Goal: Transaction & Acquisition: Purchase product/service

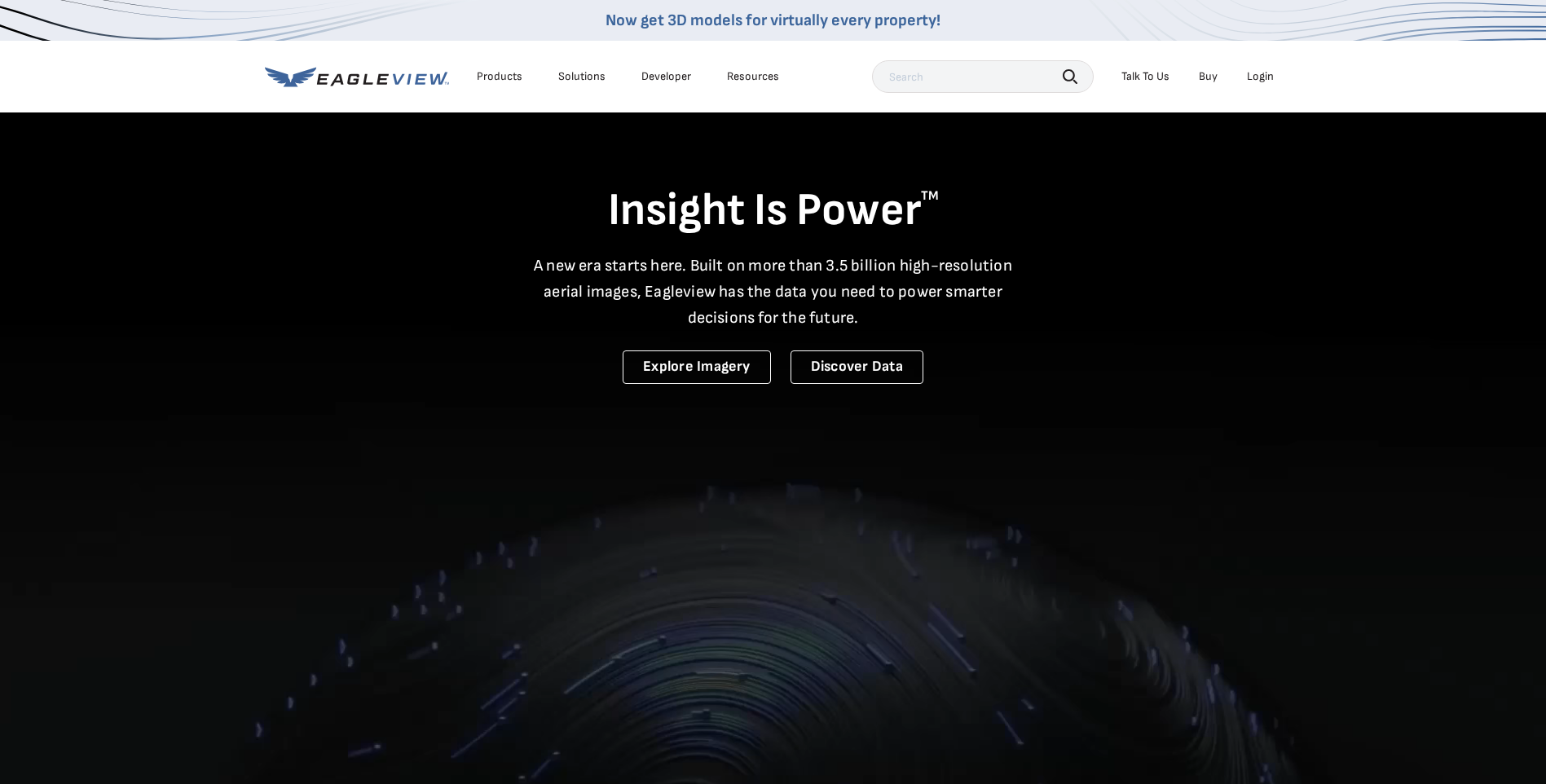
click at [1252, 76] on div "Login" at bounding box center [1260, 77] width 26 height 15
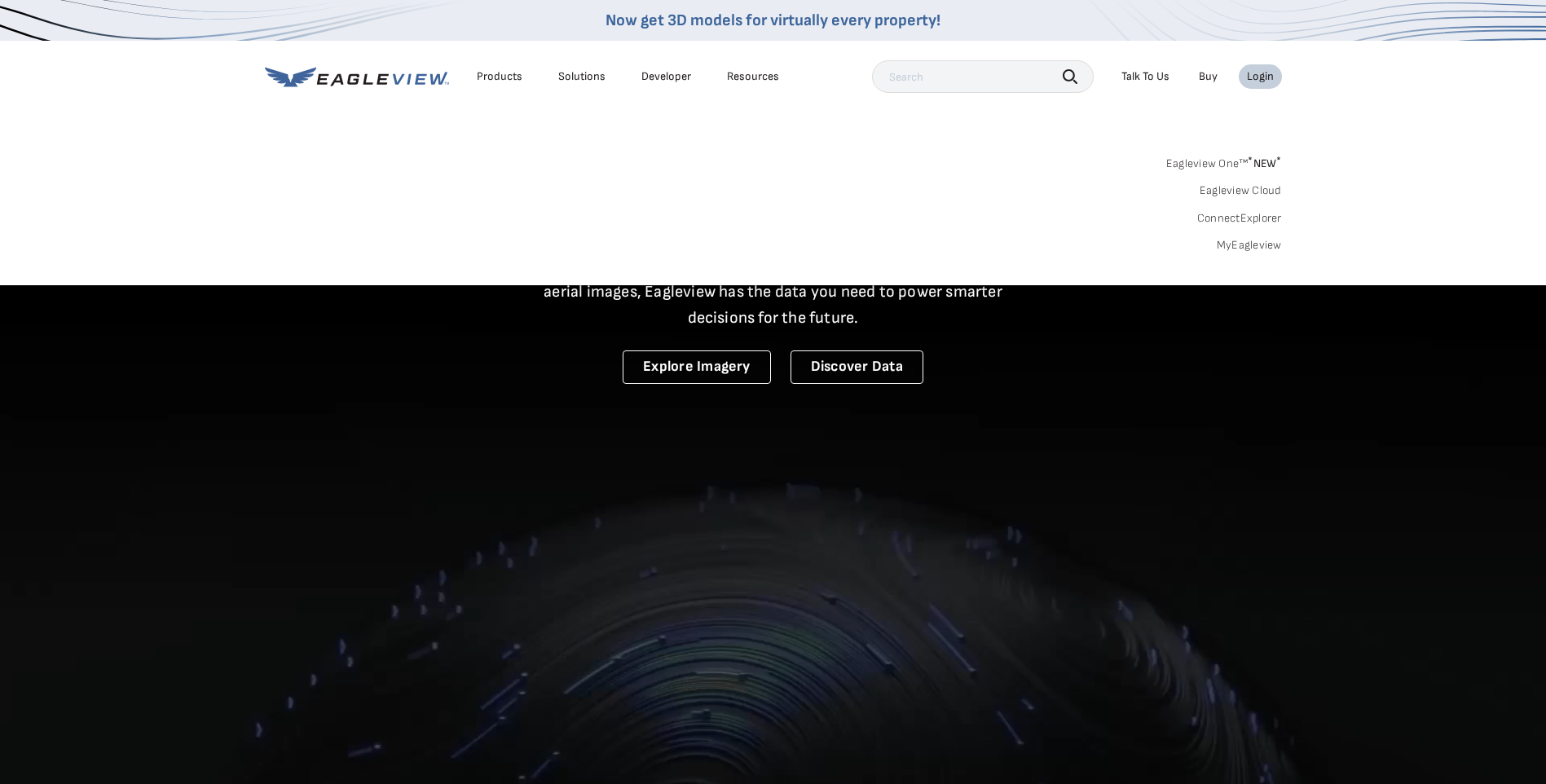
click at [1252, 76] on div "Login" at bounding box center [1260, 77] width 26 height 15
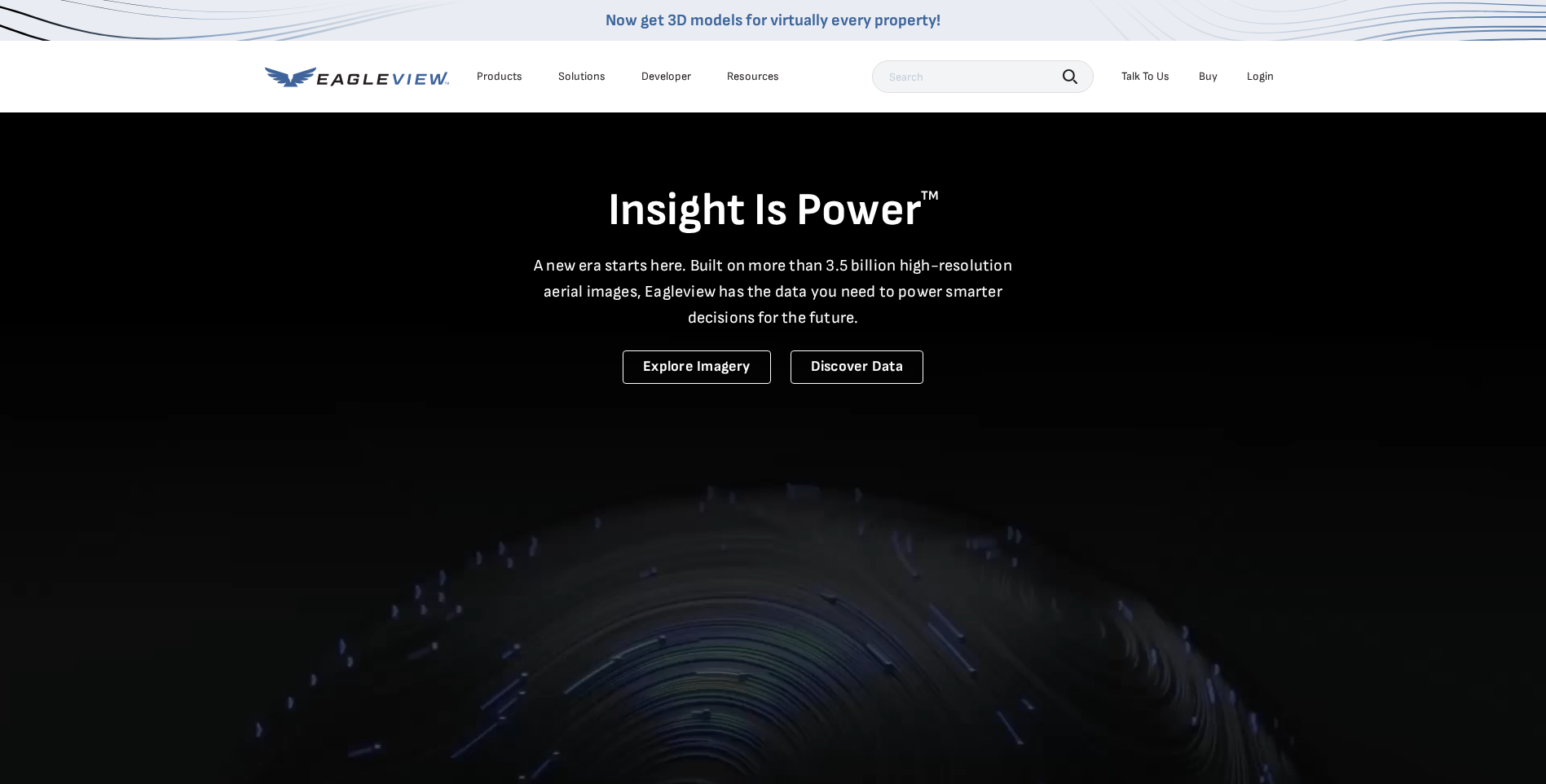
click at [1252, 76] on div "Login" at bounding box center [1260, 77] width 26 height 15
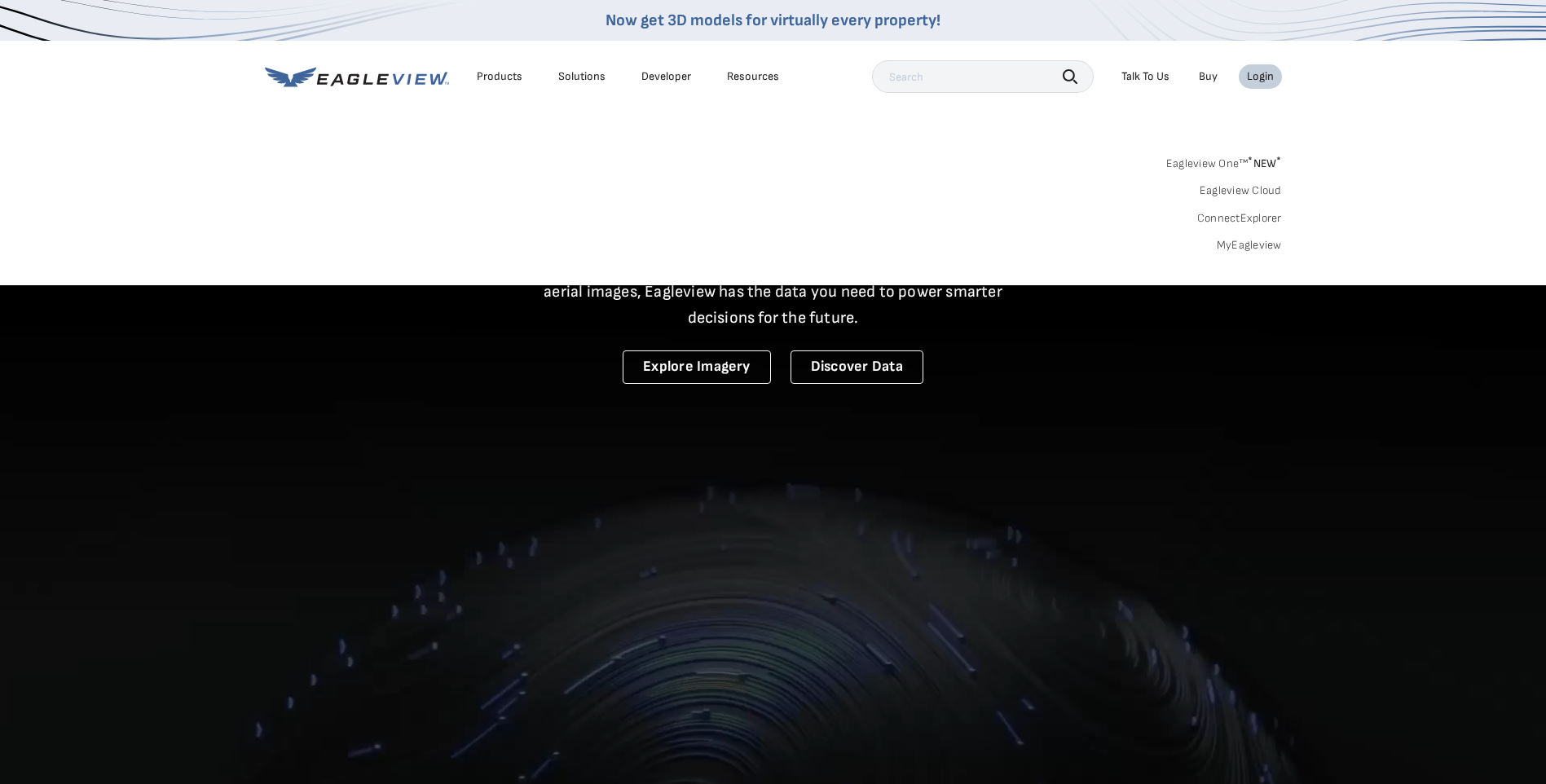
click at [1252, 76] on div "Login" at bounding box center [1260, 77] width 26 height 15
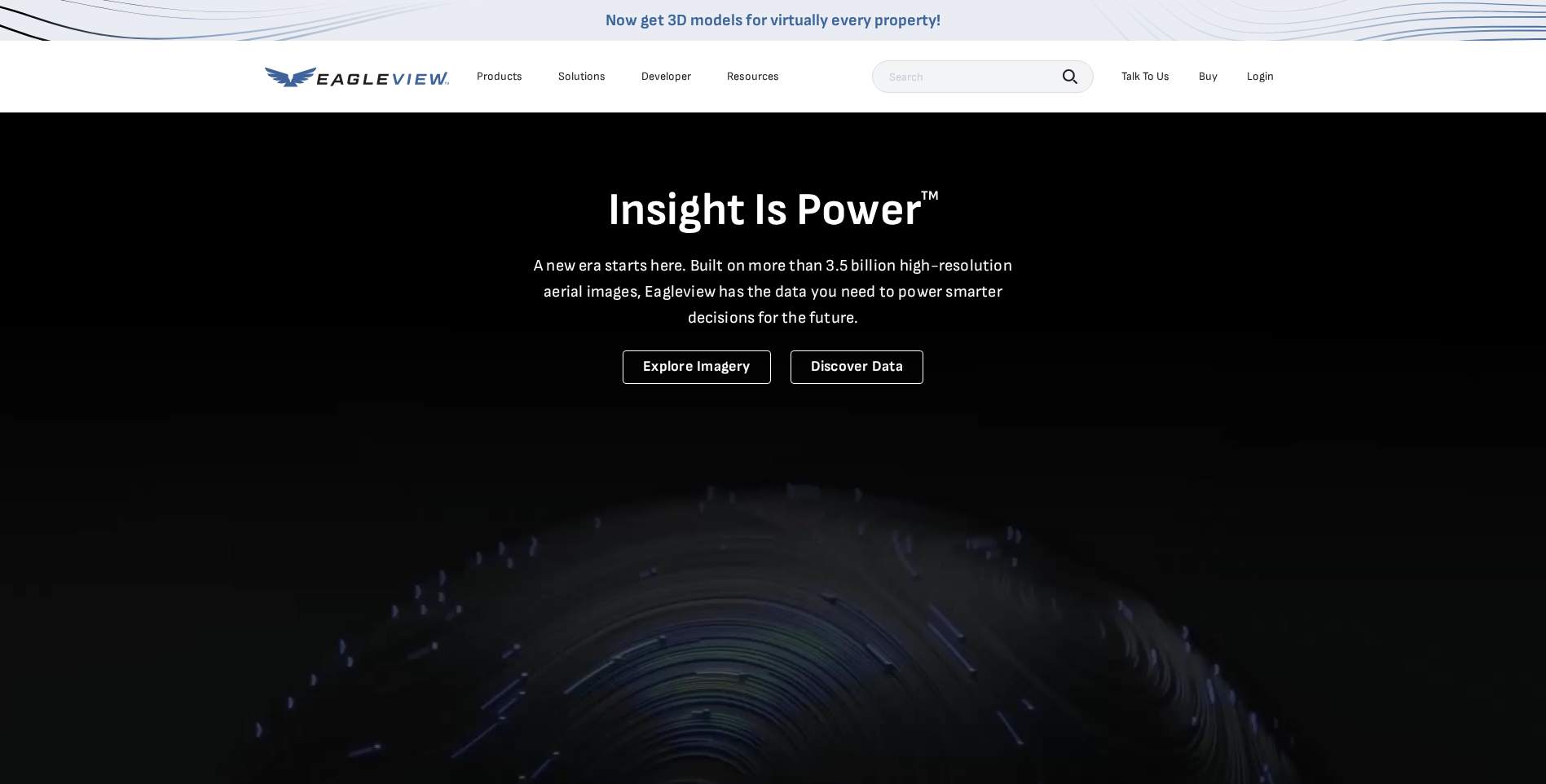
click at [1252, 76] on div "Login" at bounding box center [1260, 77] width 26 height 15
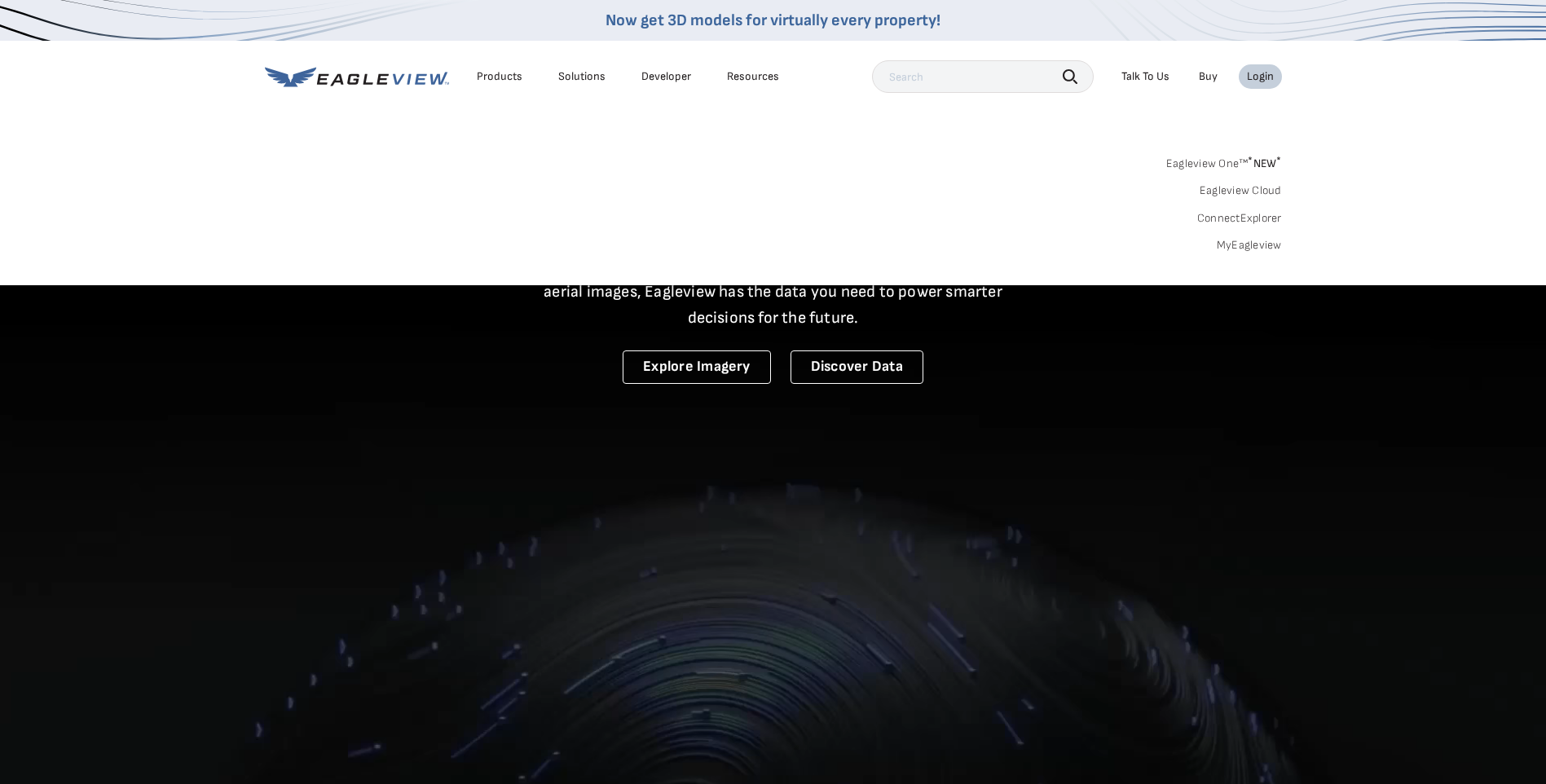
drag, startPoint x: 0, startPoint y: 0, endPoint x: 1253, endPoint y: 76, distance: 1255.3
click at [1253, 76] on div "Login" at bounding box center [1260, 77] width 26 height 15
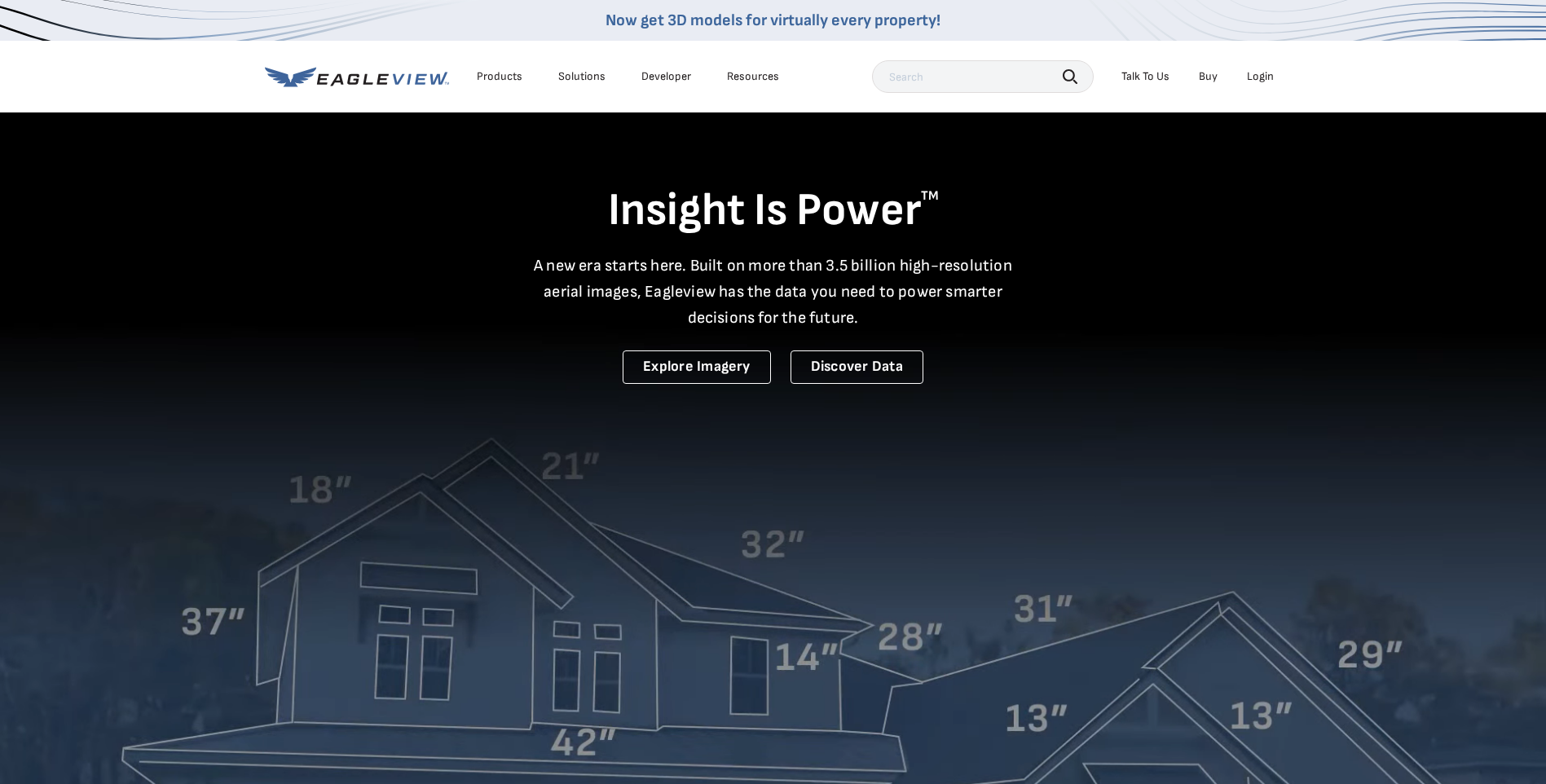
click at [1259, 73] on div "Login" at bounding box center [1260, 77] width 26 height 15
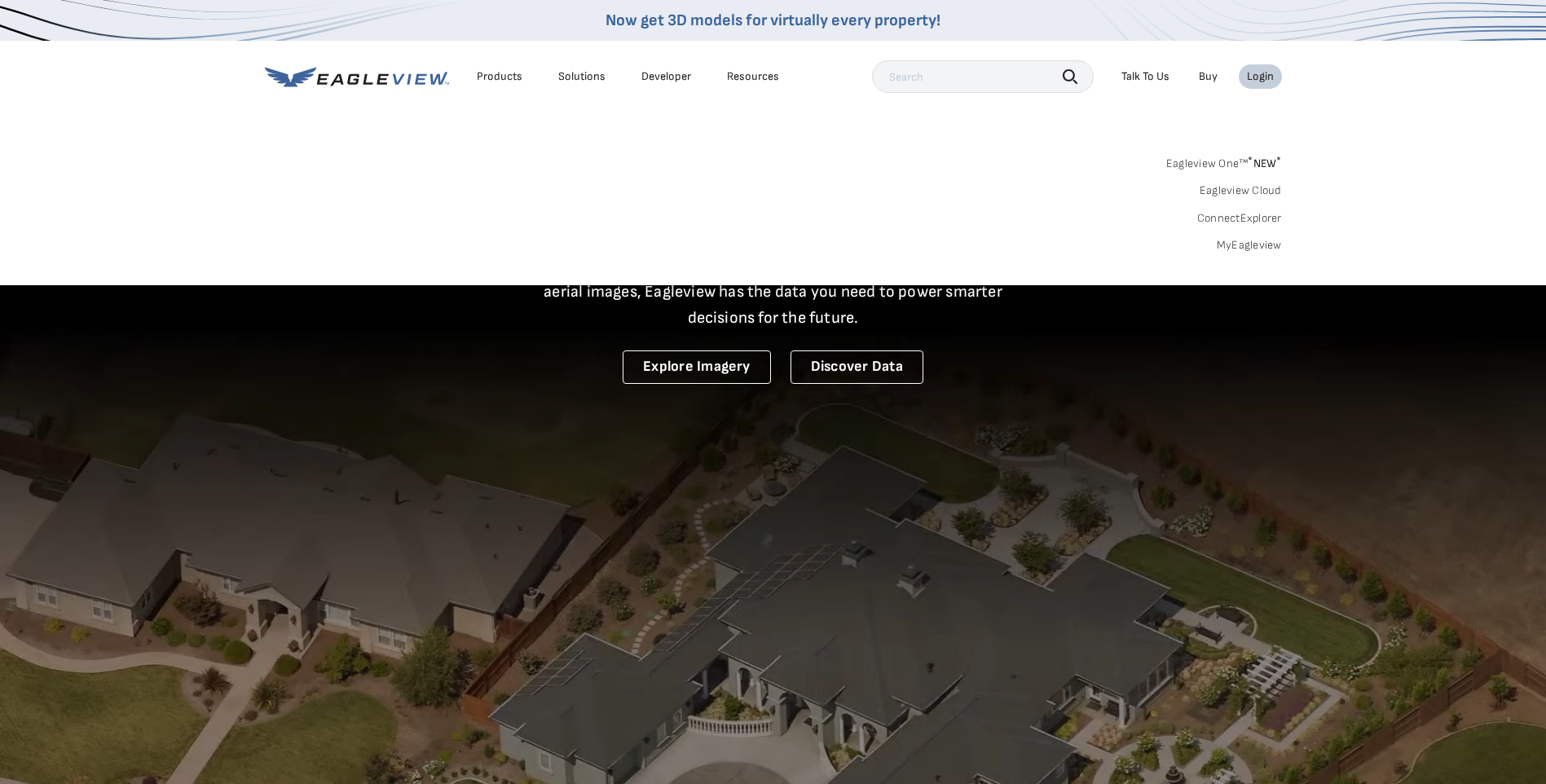
click at [1262, 242] on link "MyEagleview" at bounding box center [1249, 245] width 65 height 15
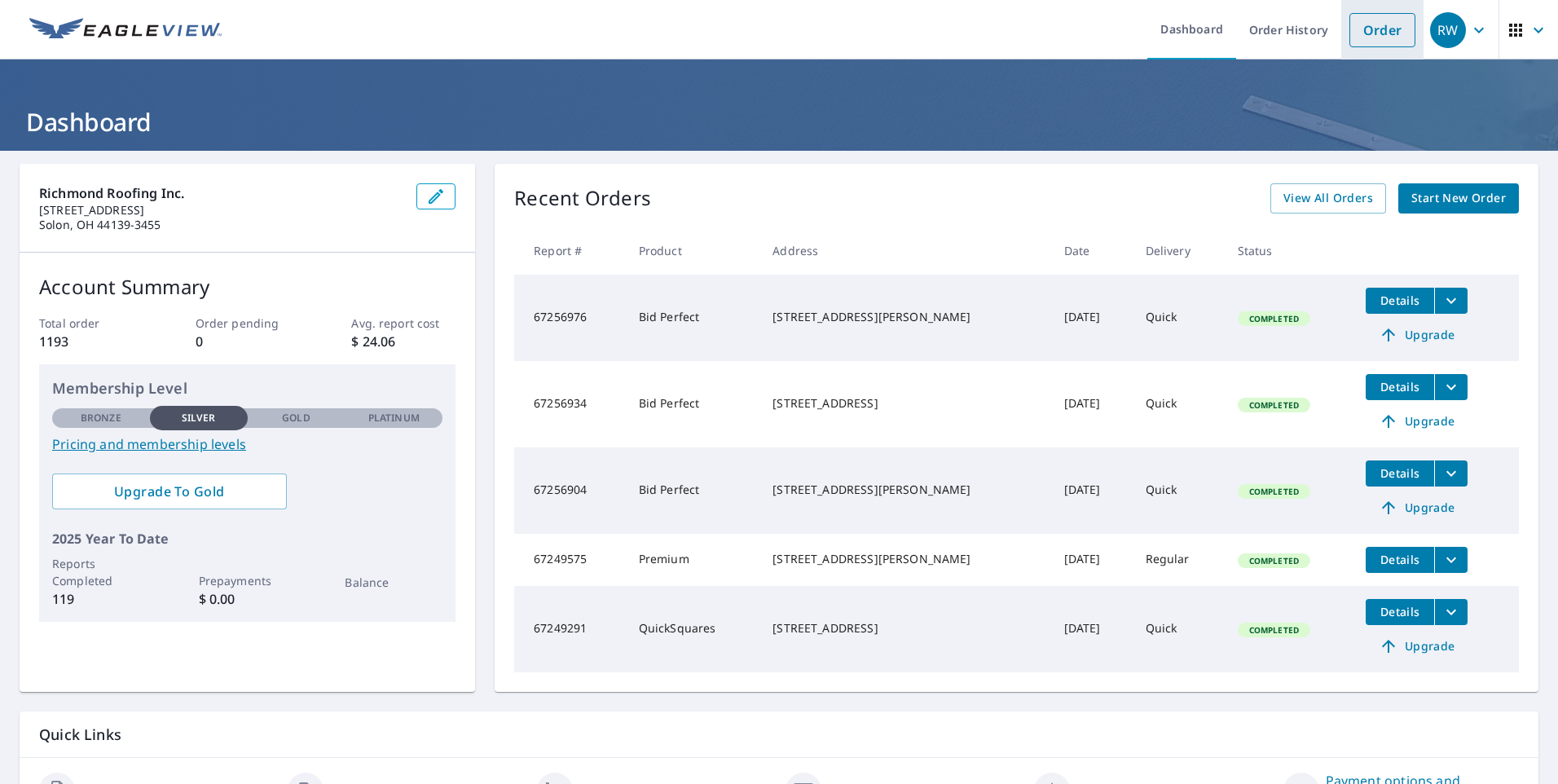
click at [1364, 26] on link "Order" at bounding box center [1382, 30] width 66 height 35
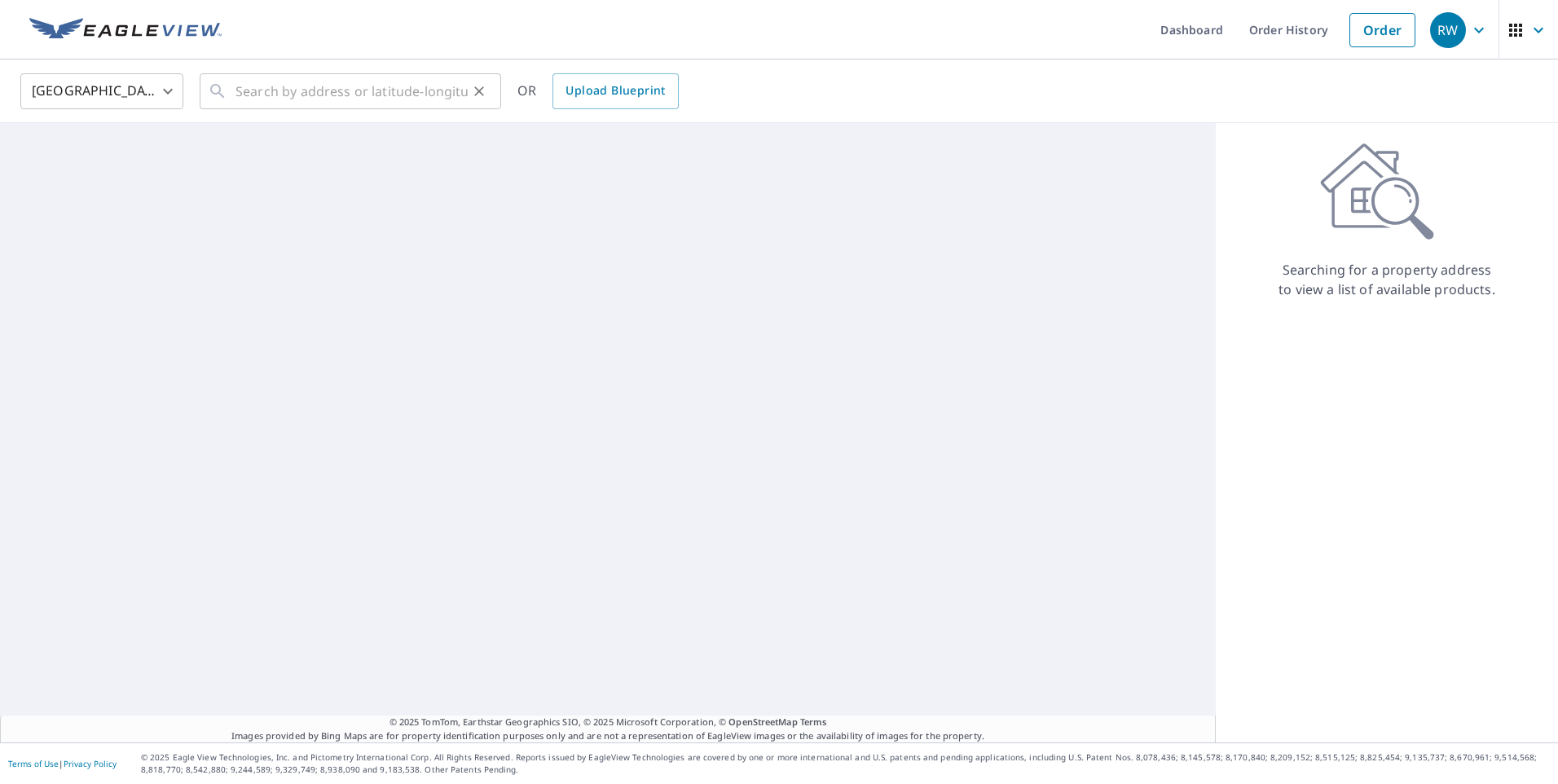
click at [234, 89] on div "​" at bounding box center [350, 90] width 302 height 36
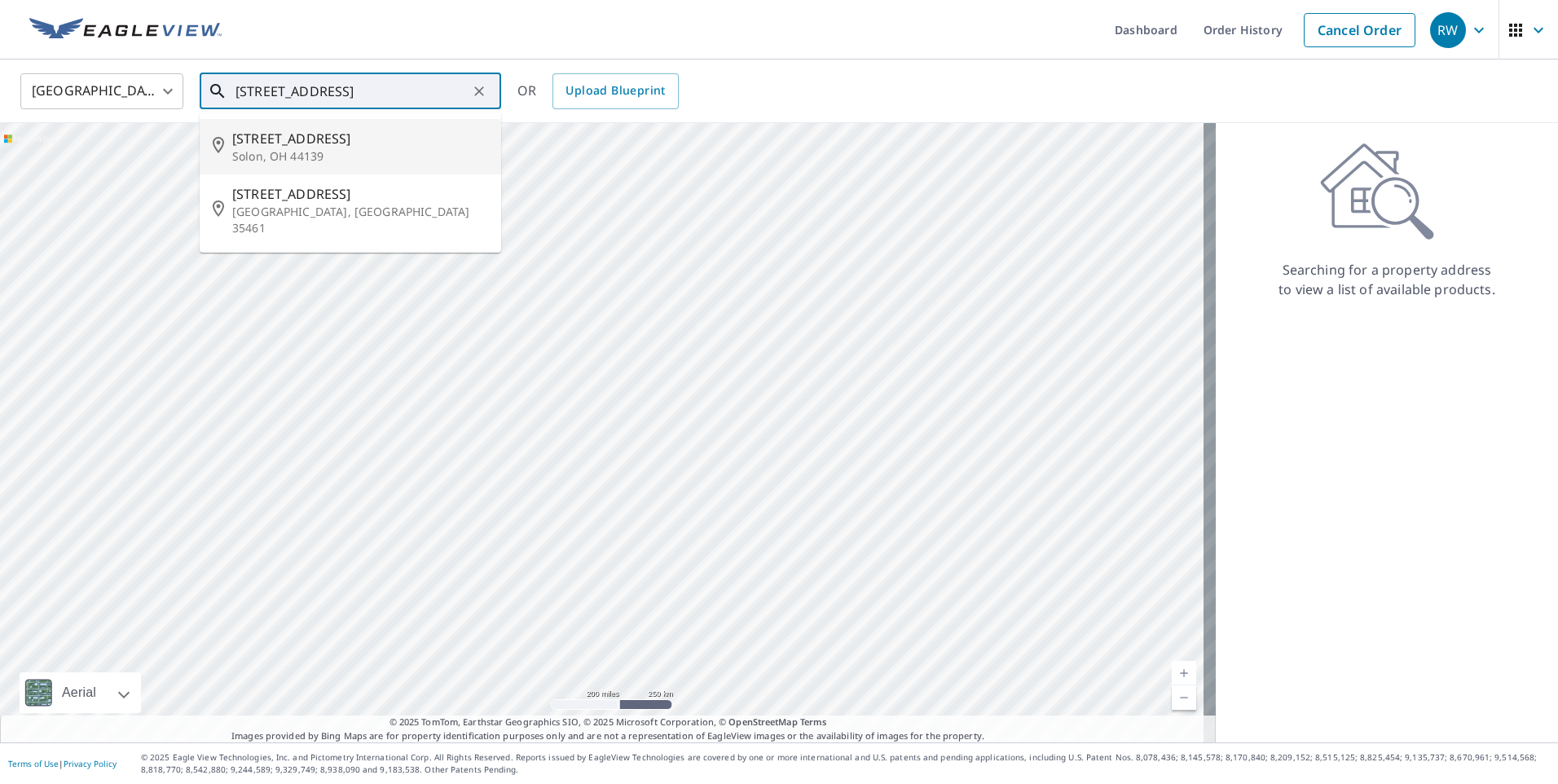
click at [296, 136] on span "[STREET_ADDRESS]" at bounding box center [360, 138] width 256 height 19
type input "[STREET_ADDRESS]"
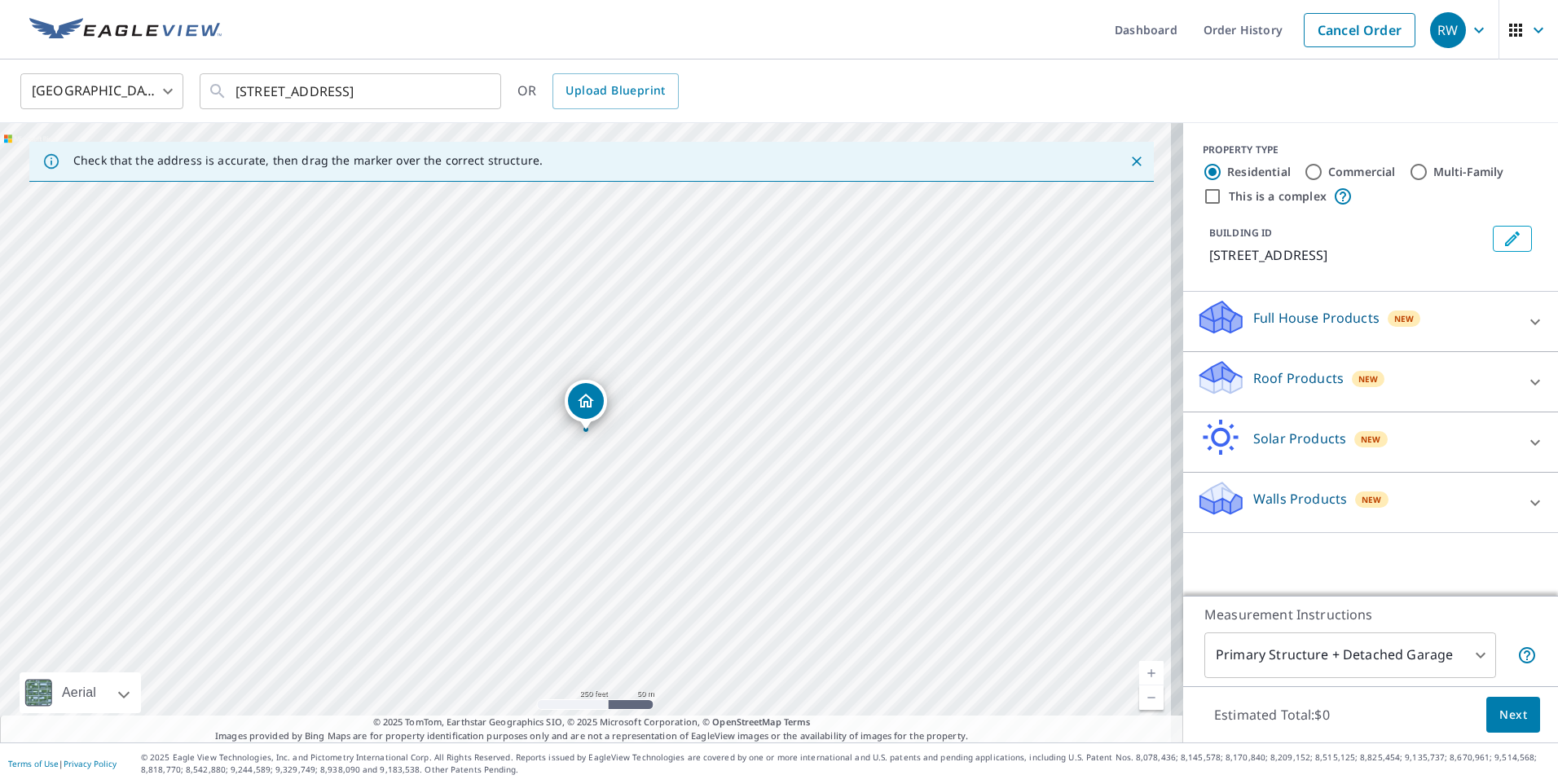
click at [1139, 672] on link "Current Level 17, Zoom In" at bounding box center [1150, 673] width 25 height 25
click at [1139, 672] on link "Current Level 18, Zoom In" at bounding box center [1150, 673] width 25 height 25
click at [1139, 671] on link "Current Level 19, Zoom In" at bounding box center [1150, 673] width 25 height 25
click at [1254, 385] on p "Roof Products" at bounding box center [1298, 377] width 90 height 19
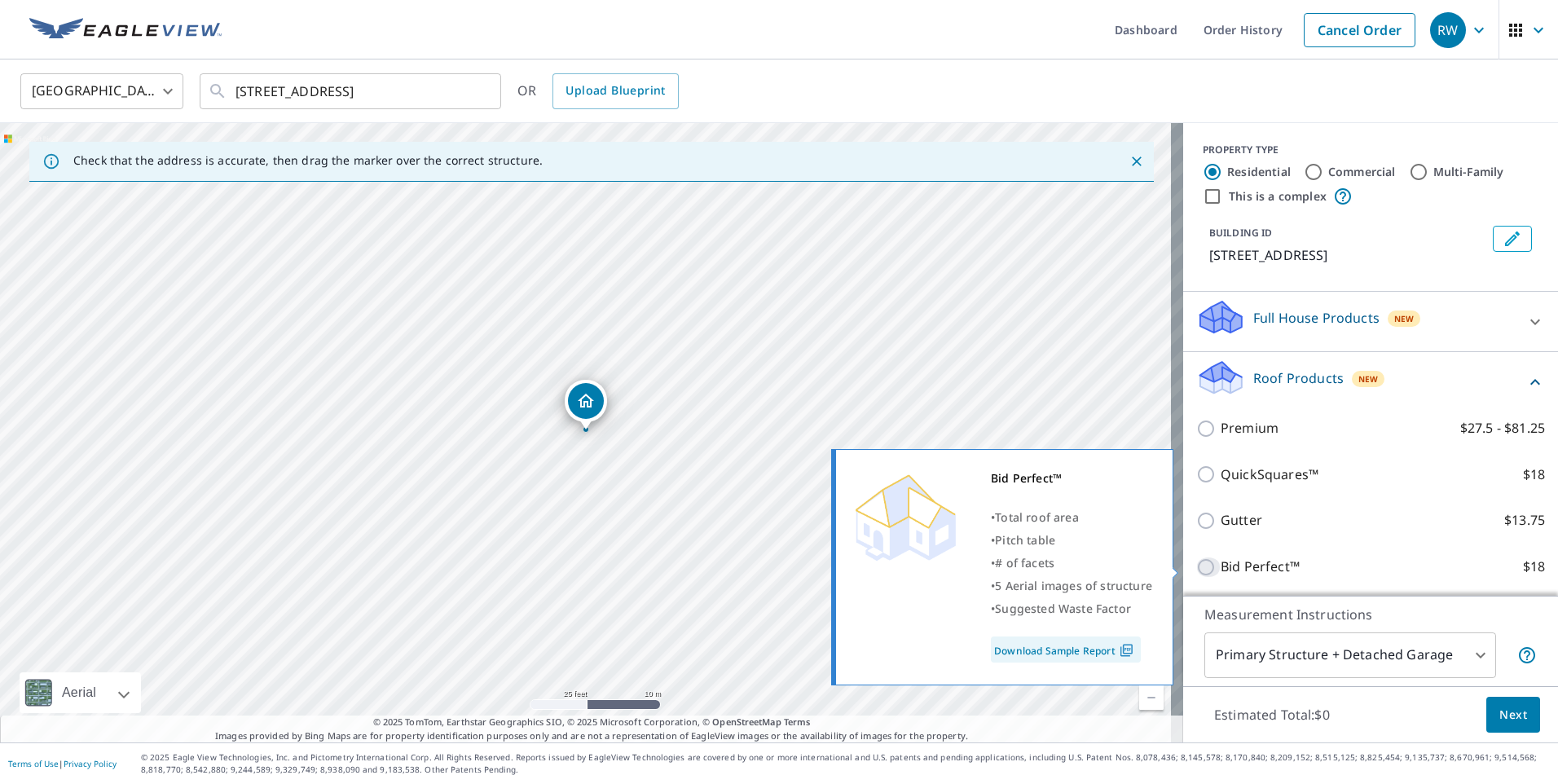
click at [1196, 563] on input "Bid Perfect™ $18" at bounding box center [1208, 566] width 25 height 19
checkbox input "true"
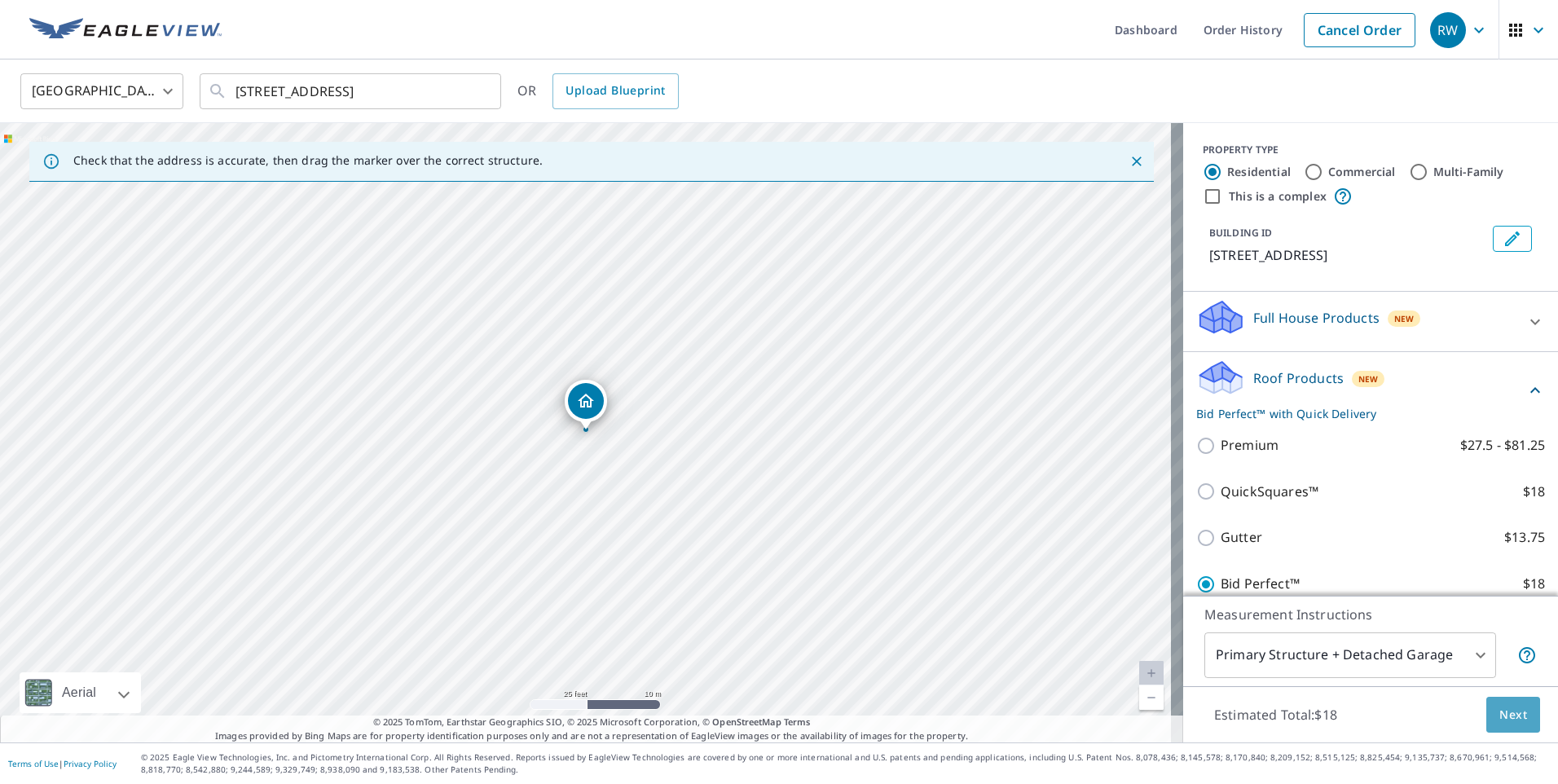
click at [1501, 711] on span "Next" at bounding box center [1512, 715] width 27 height 20
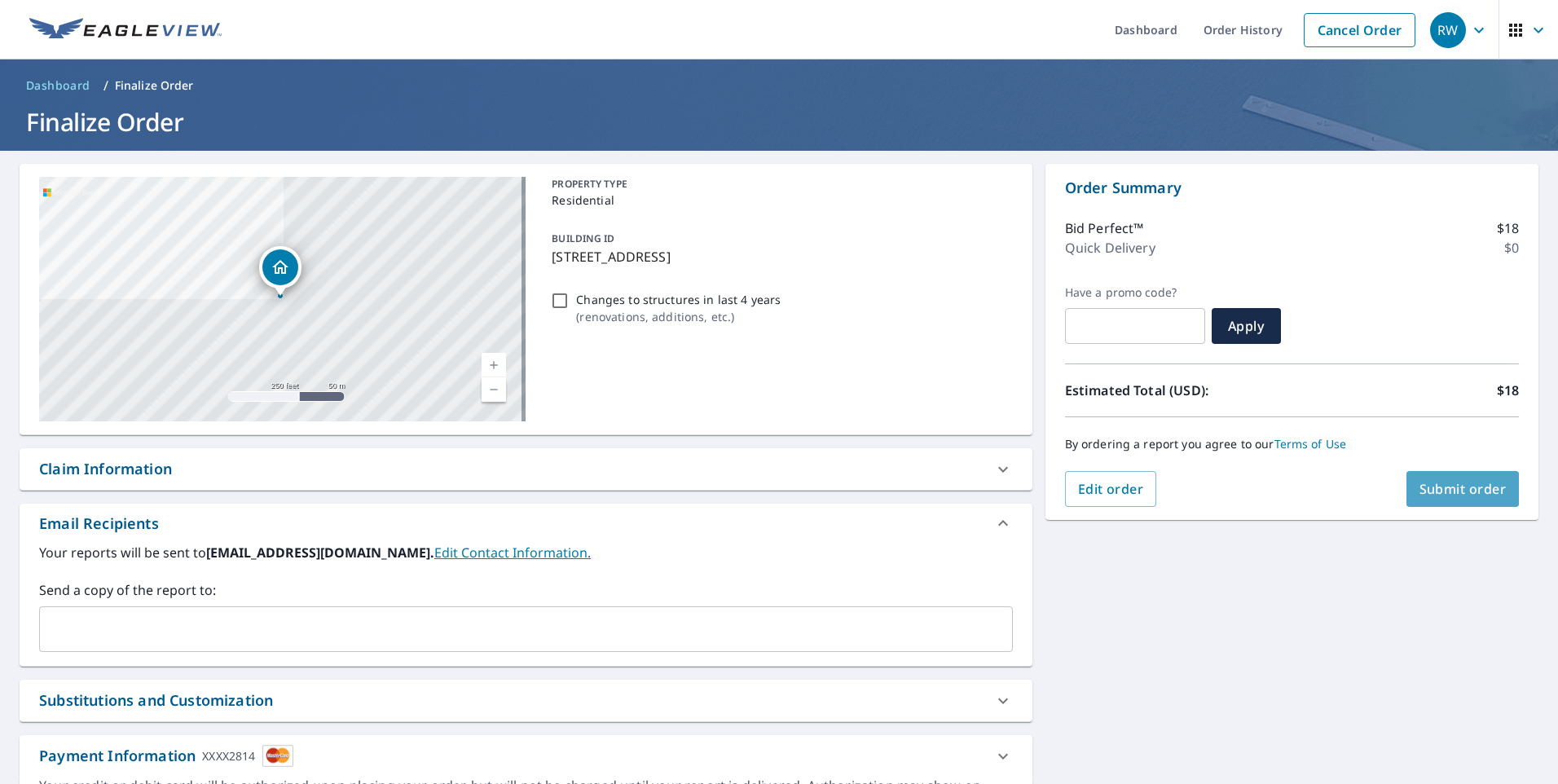
click at [1460, 490] on span "Submit order" at bounding box center [1463, 489] width 88 height 18
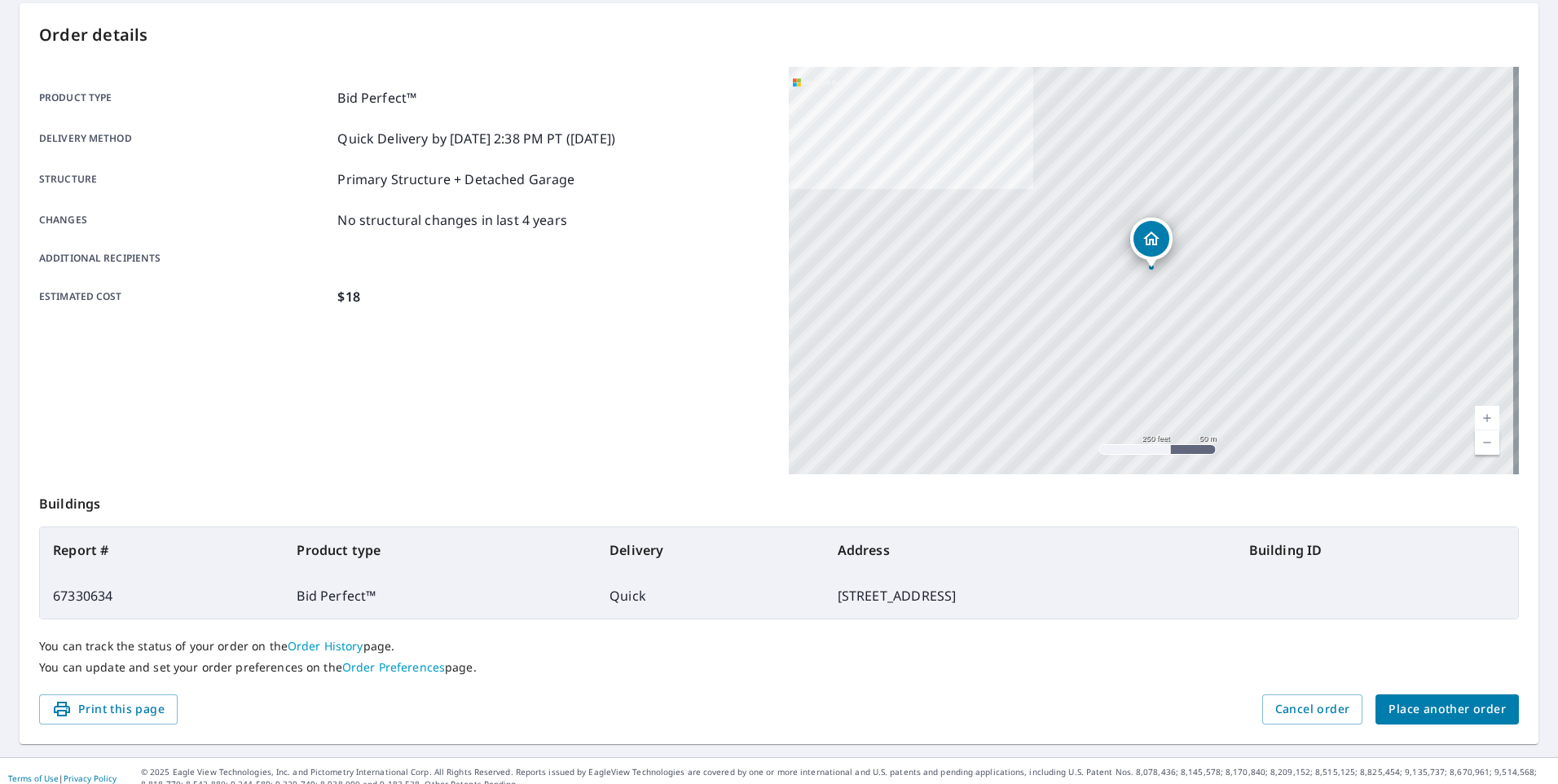
scroll to position [175, 0]
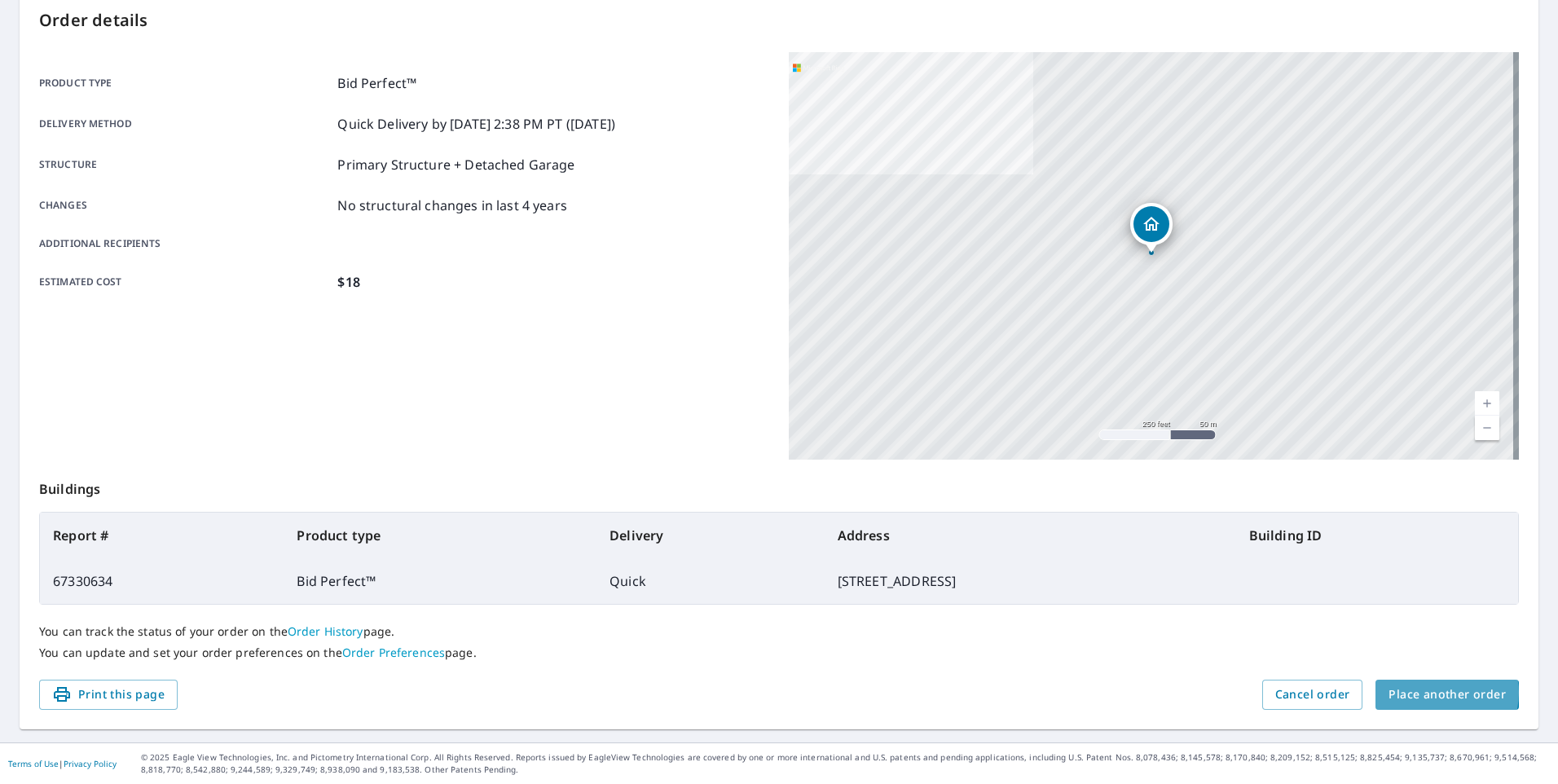
click at [1428, 693] on span "Place another order" at bounding box center [1447, 695] width 118 height 20
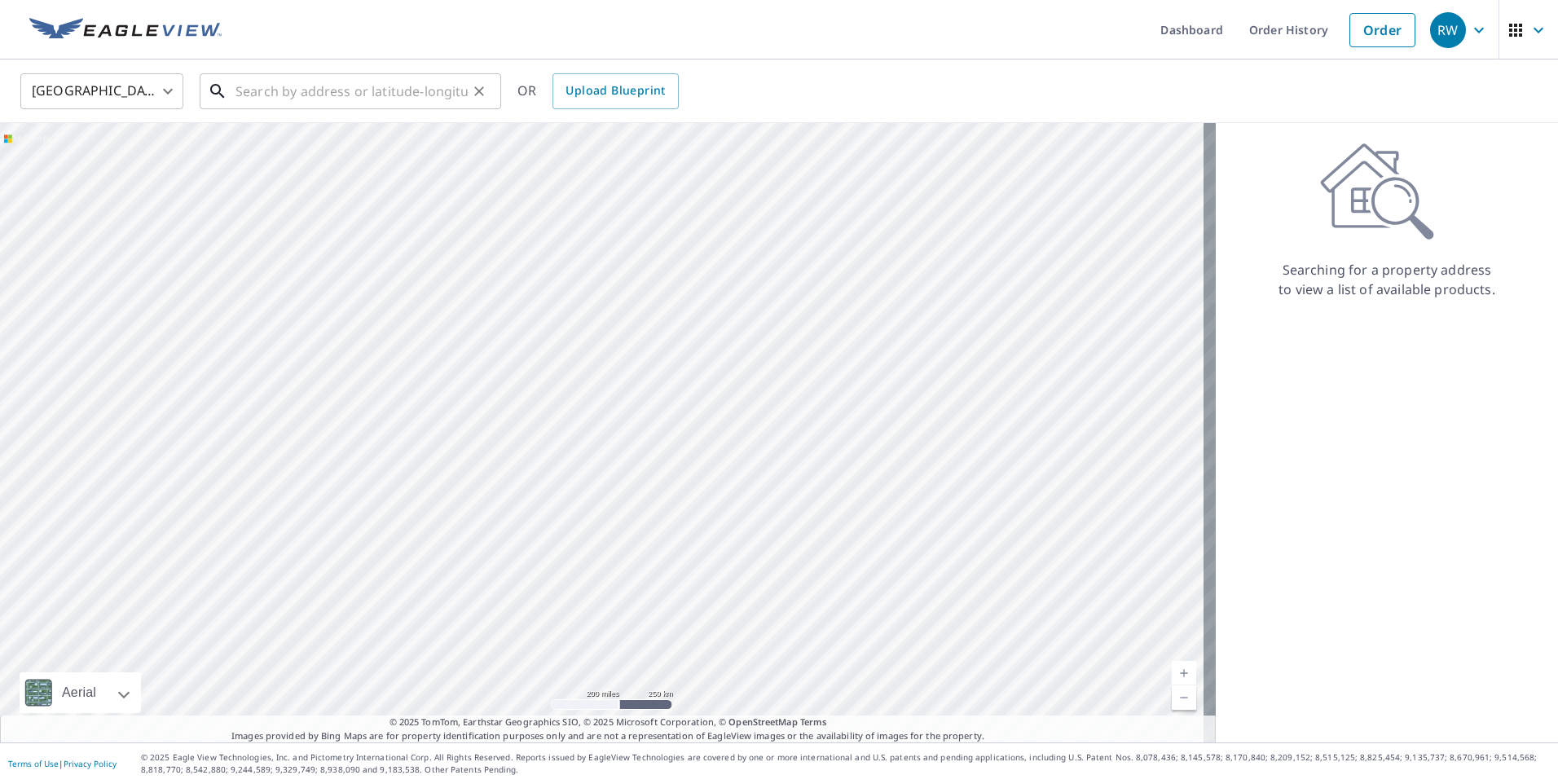
click at [244, 83] on input "text" at bounding box center [351, 91] width 232 height 46
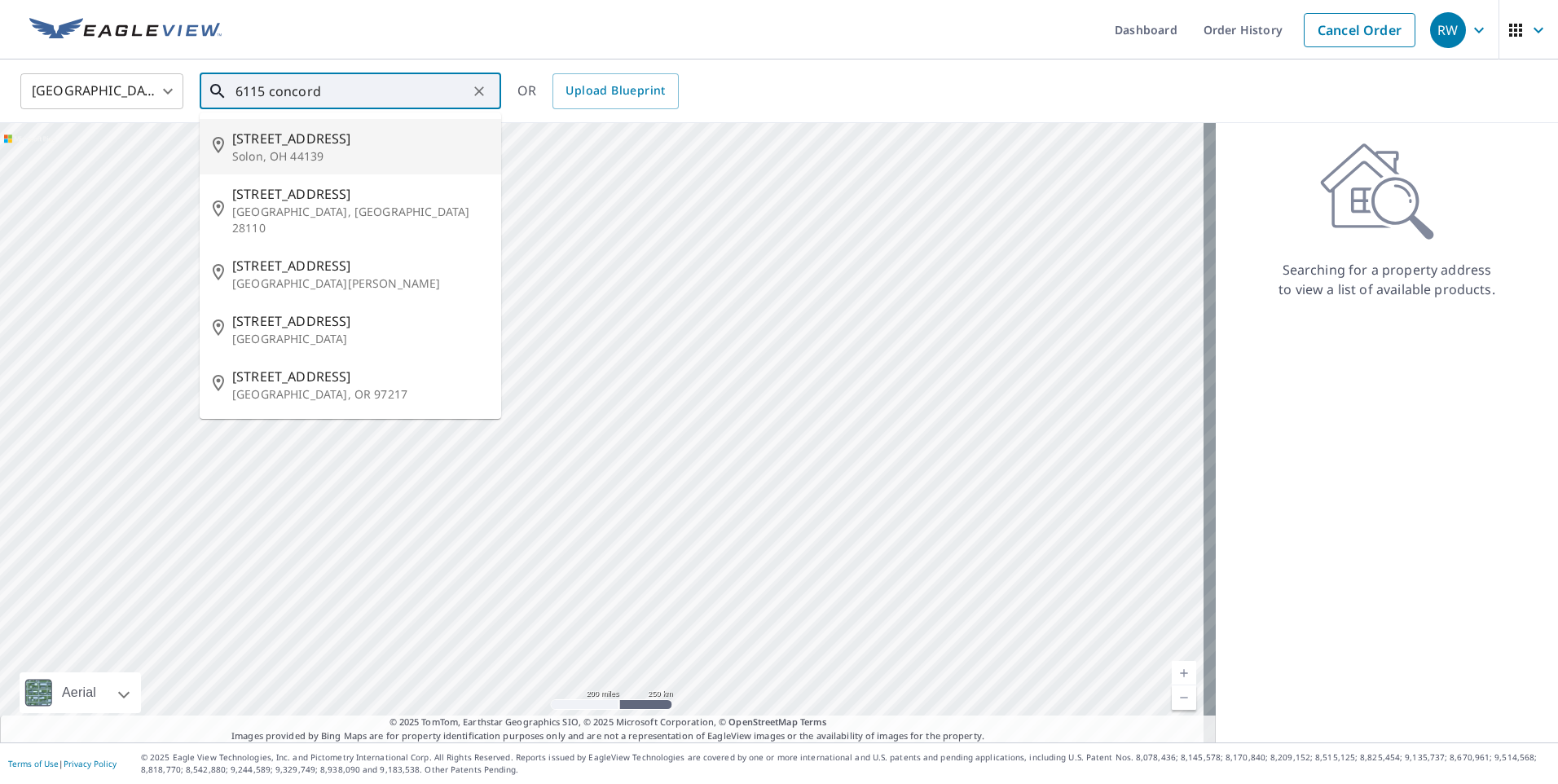
click at [296, 146] on span "6115 Concord Ct" at bounding box center [360, 138] width 256 height 19
type input "6115 Concord Ct Solon, OH 44139"
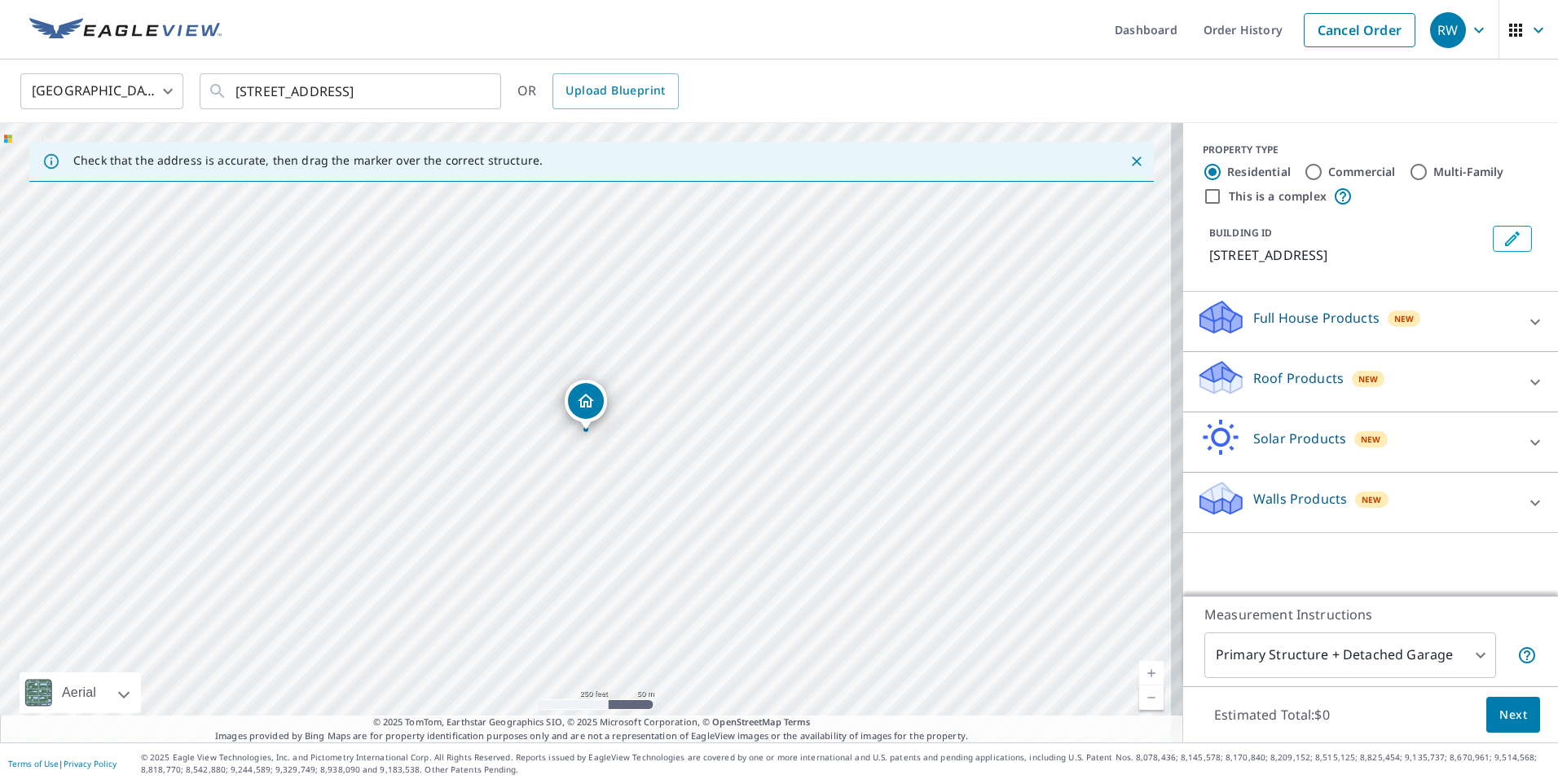
click at [1142, 668] on link "Current Level 17, Zoom In" at bounding box center [1150, 673] width 25 height 25
click at [1142, 668] on link "Current Level 18, Zoom In" at bounding box center [1150, 673] width 25 height 25
click at [1142, 668] on link "Current Level 19, Zoom In" at bounding box center [1150, 673] width 25 height 25
click at [1226, 373] on icon at bounding box center [1221, 377] width 49 height 38
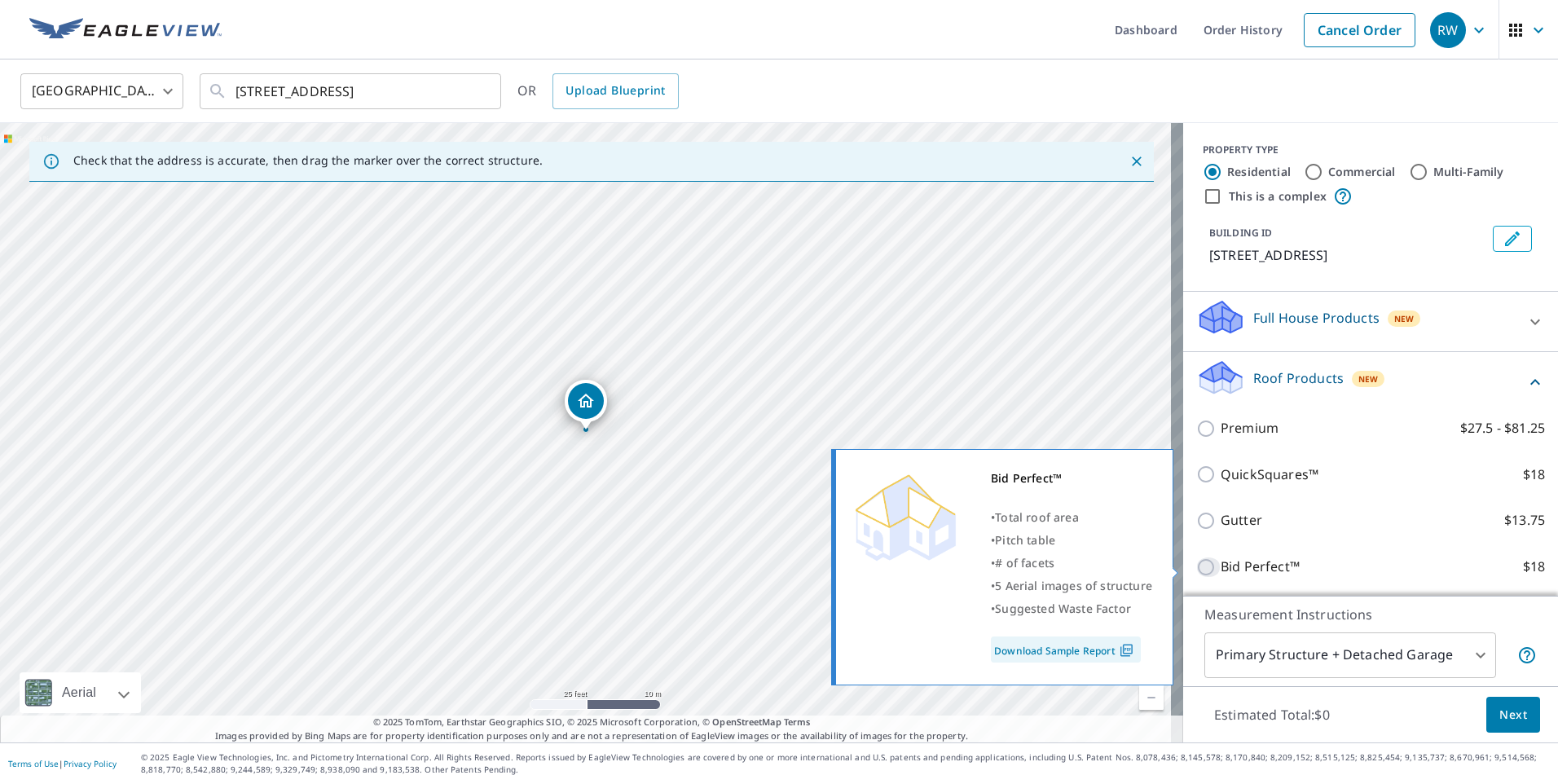
click at [1196, 563] on input "Bid Perfect™ $18" at bounding box center [1208, 566] width 25 height 19
checkbox input "true"
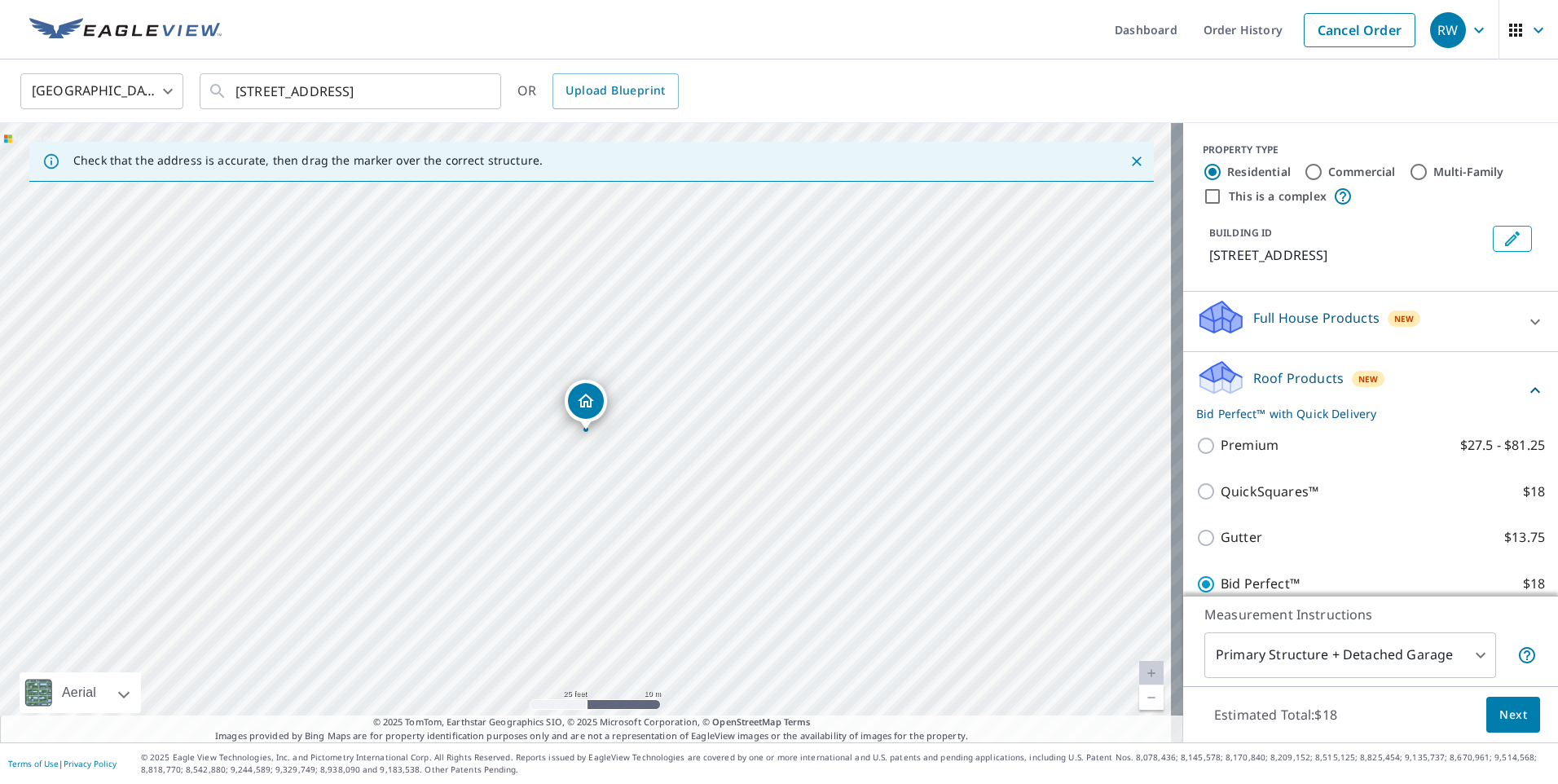
click at [1501, 713] on span "Next" at bounding box center [1512, 715] width 27 height 20
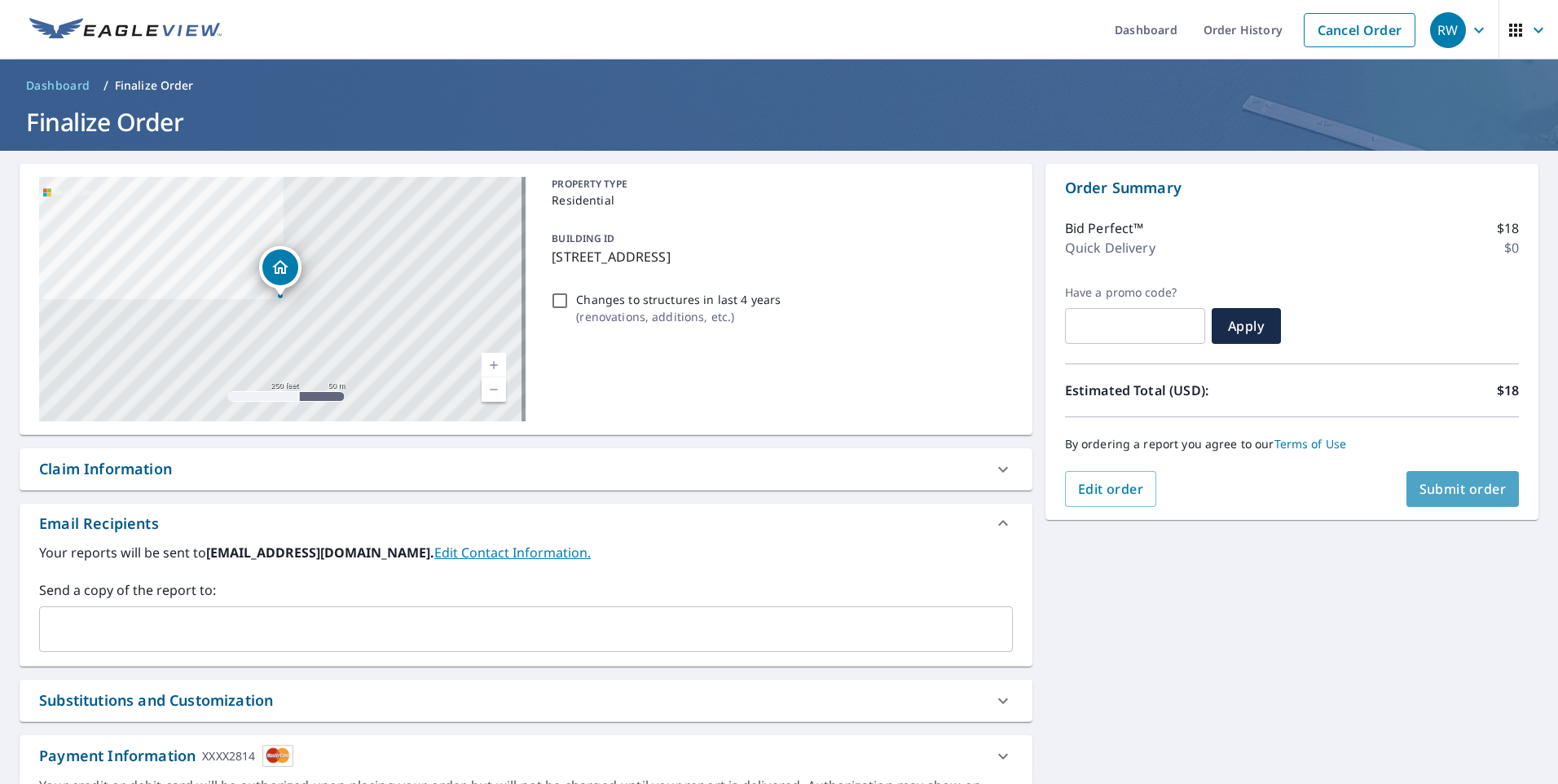
click at [1444, 489] on span "Submit order" at bounding box center [1463, 489] width 88 height 18
